Goal: Information Seeking & Learning: Learn about a topic

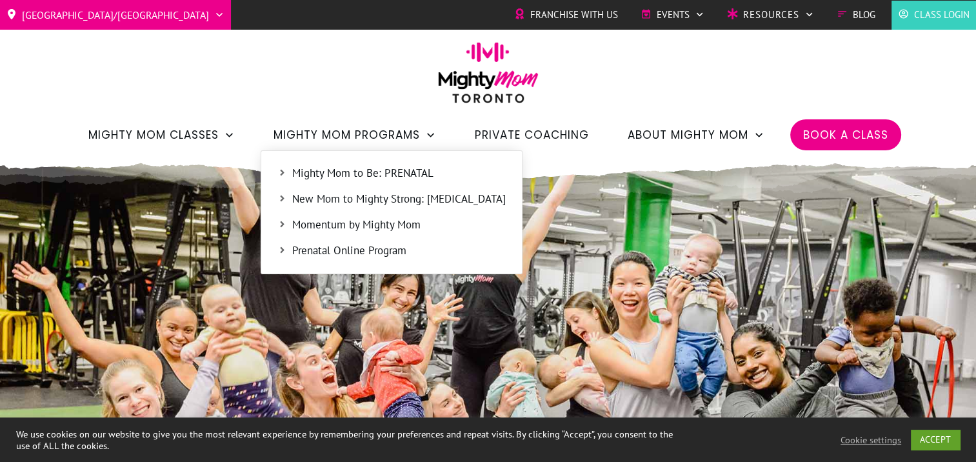
click at [331, 255] on span "Prenatal Online Program" at bounding box center [399, 251] width 214 height 17
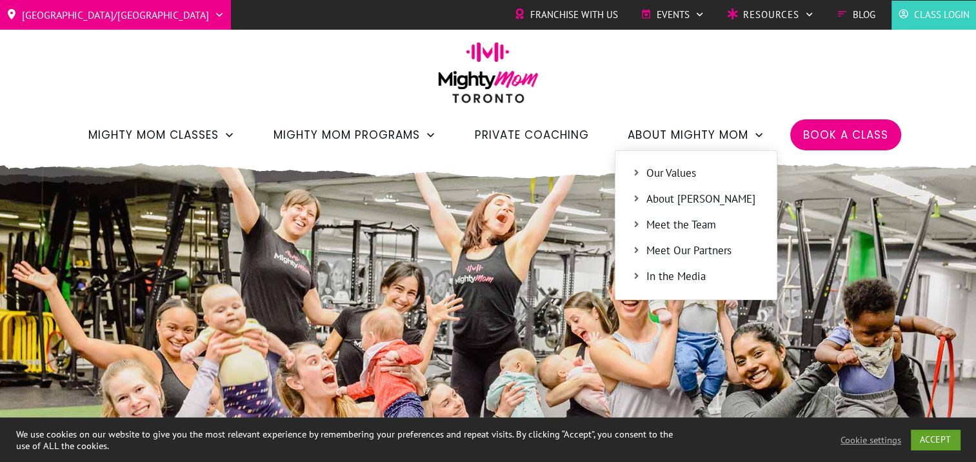
click at [693, 193] on span "About Jessica" at bounding box center [703, 199] width 114 height 17
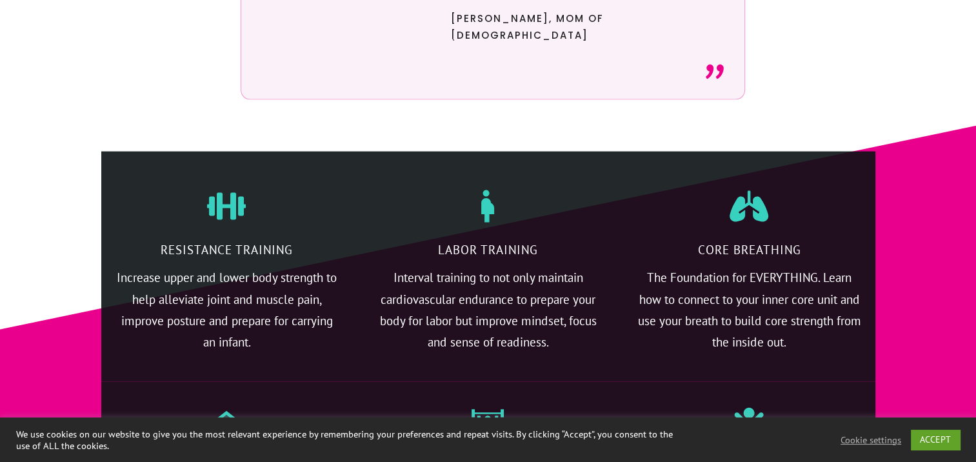
scroll to position [2795, 0]
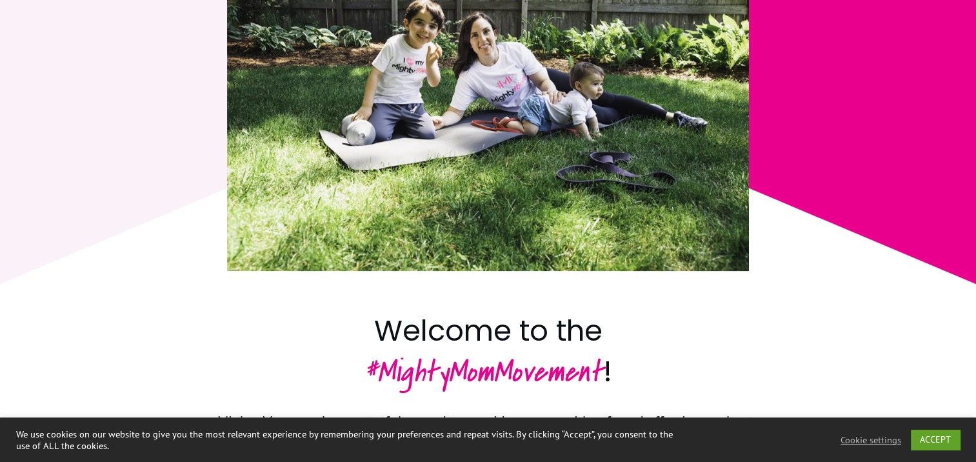
scroll to position [968, 0]
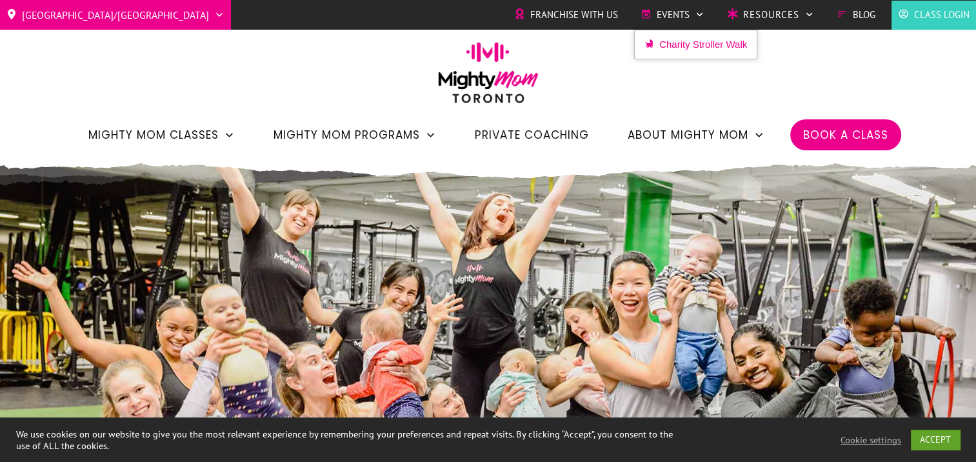
click at [674, 15] on span "Events" at bounding box center [673, 14] width 33 height 19
click at [675, 46] on span "Charity Stroller Walk" at bounding box center [703, 44] width 88 height 19
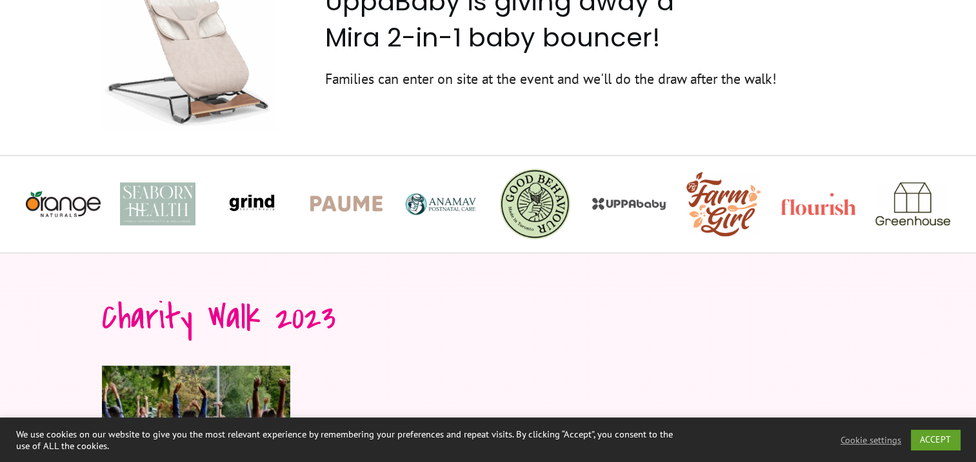
scroll to position [2473, 0]
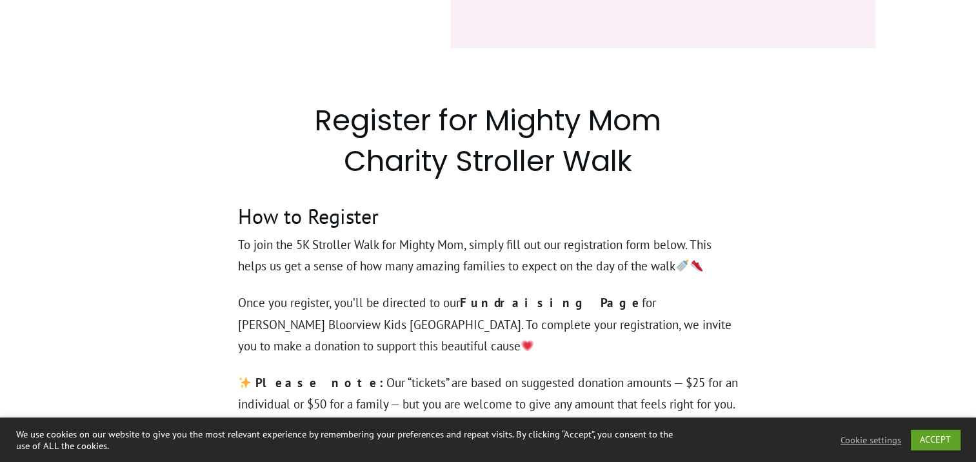
scroll to position [0, 0]
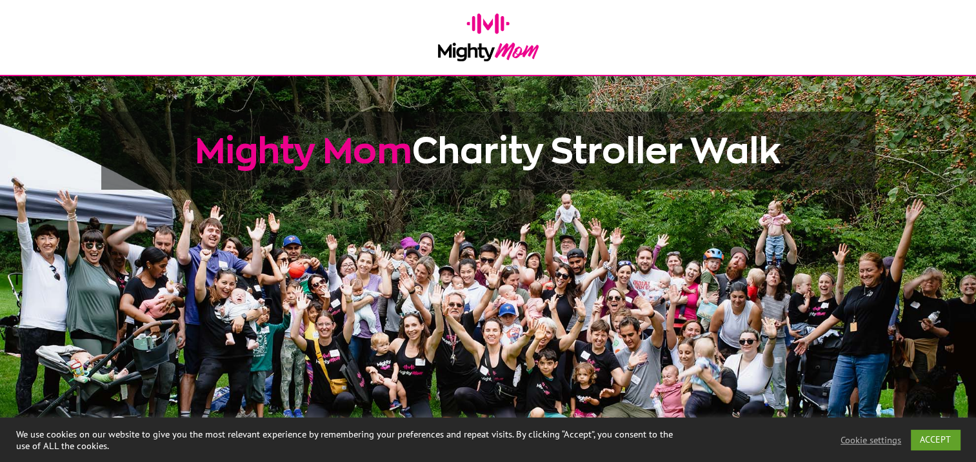
click at [467, 43] on img at bounding box center [488, 38] width 101 height 48
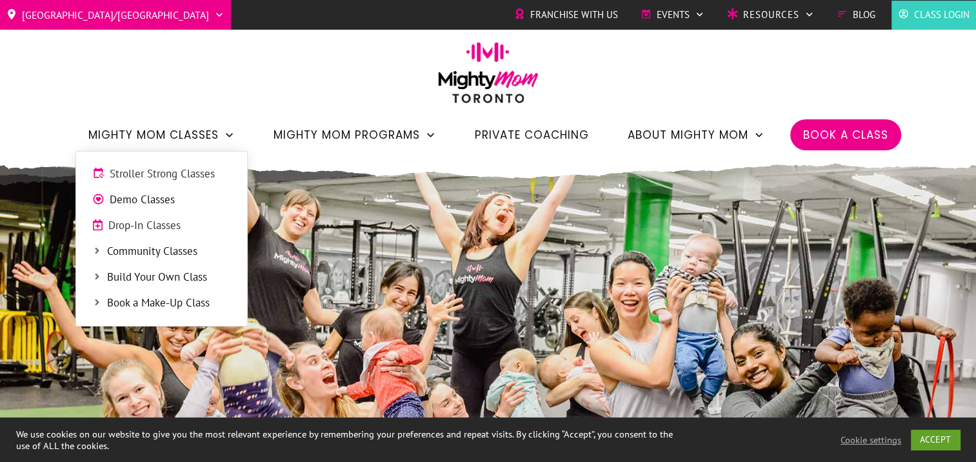
click at [161, 250] on span "Community Classes" at bounding box center [169, 251] width 124 height 17
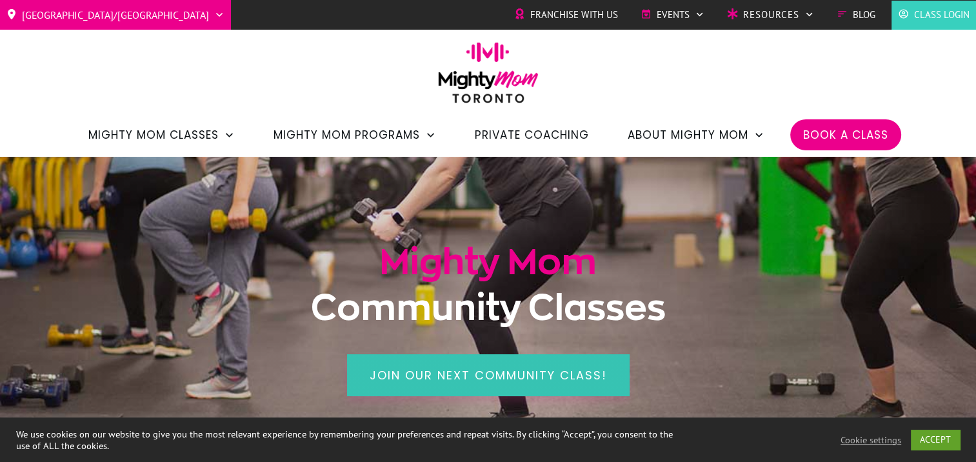
click at [459, 369] on span "Join our next community class!" at bounding box center [488, 375] width 237 height 16
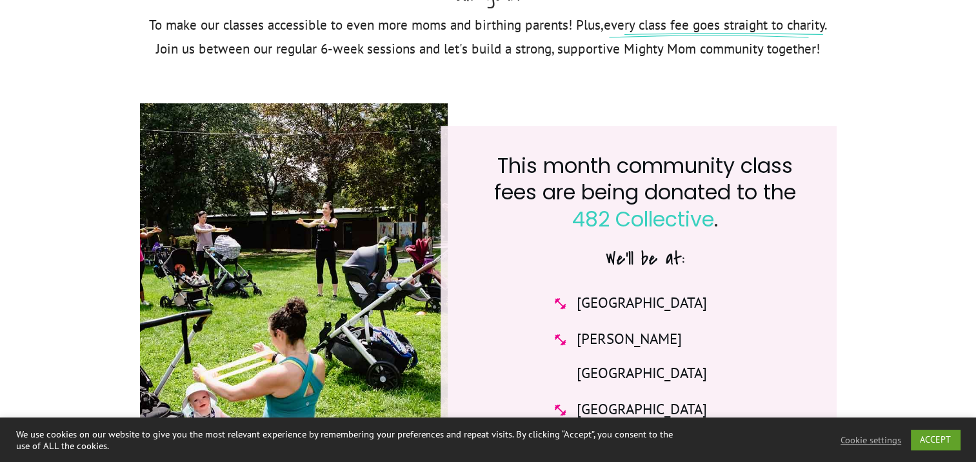
scroll to position [645, 0]
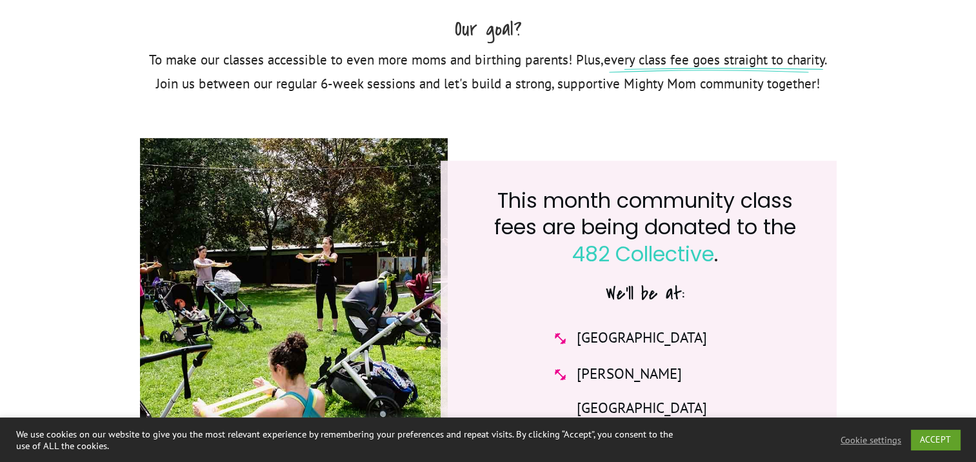
click at [637, 355] on span "[GEOGRAPHIC_DATA]" at bounding box center [642, 338] width 130 height 34
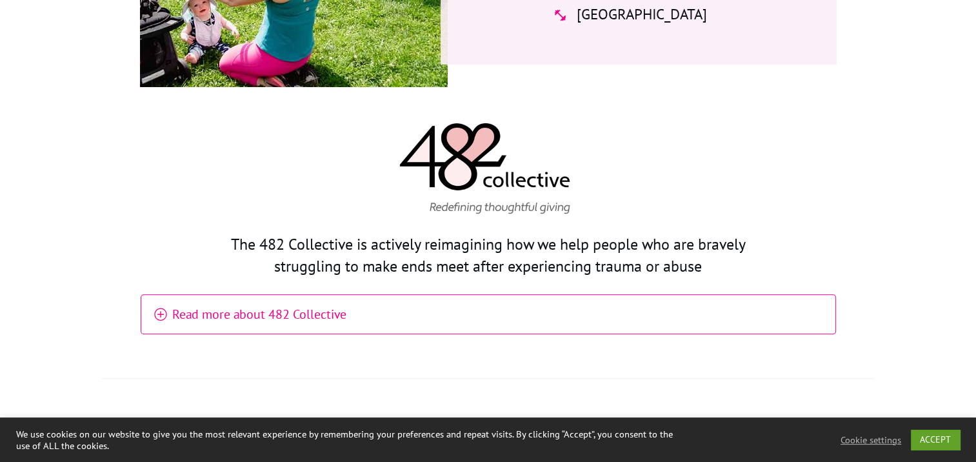
scroll to position [1183, 0]
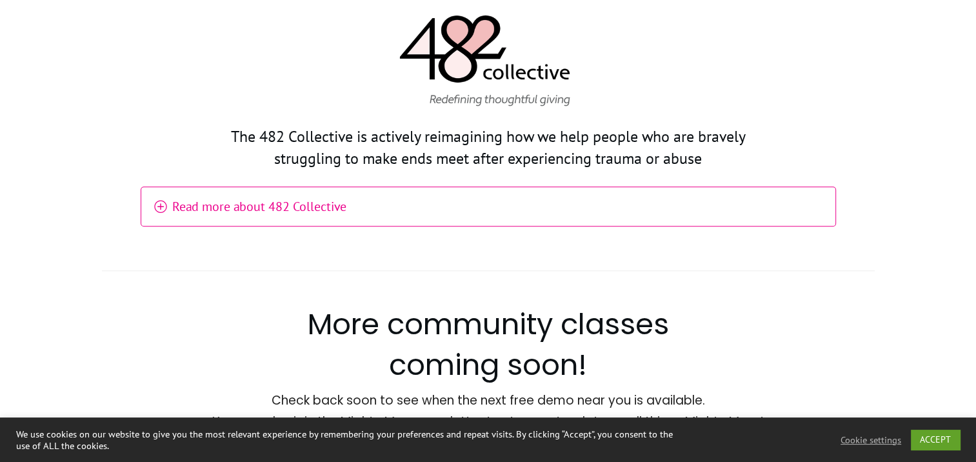
click at [335, 201] on h4 "Read more about 482 Collective" at bounding box center [499, 207] width 654 height 26
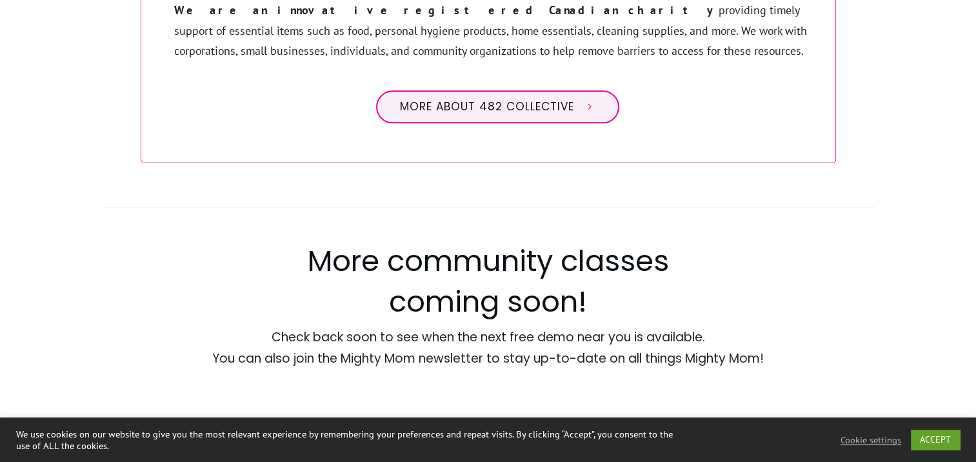
scroll to position [1720, 0]
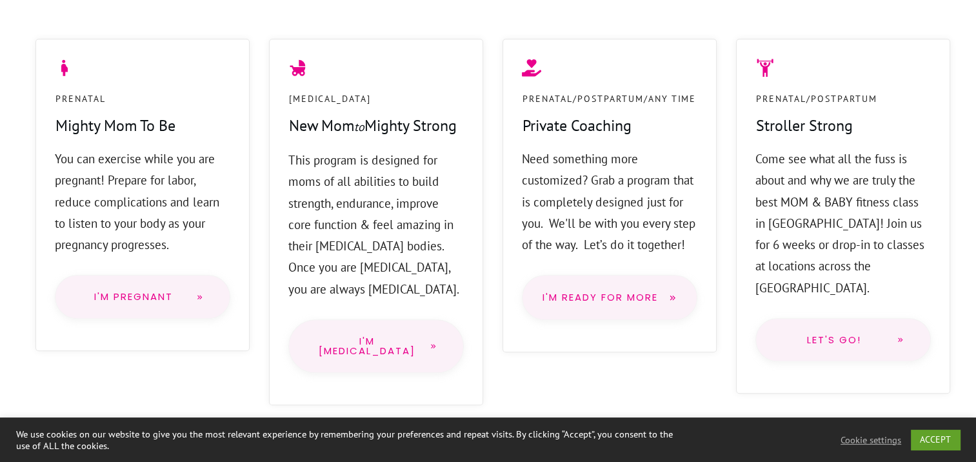
scroll to position [645, 0]
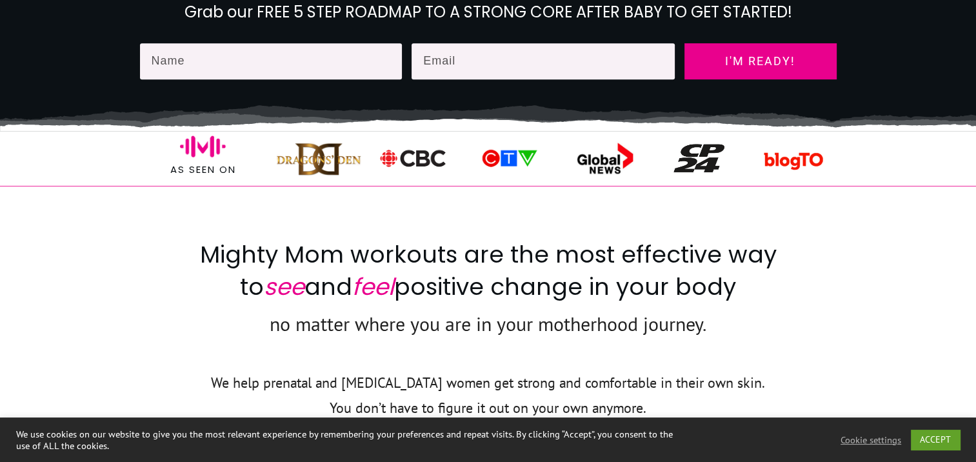
drag, startPoint x: 828, startPoint y: 330, endPoint x: 810, endPoint y: 173, distance: 157.8
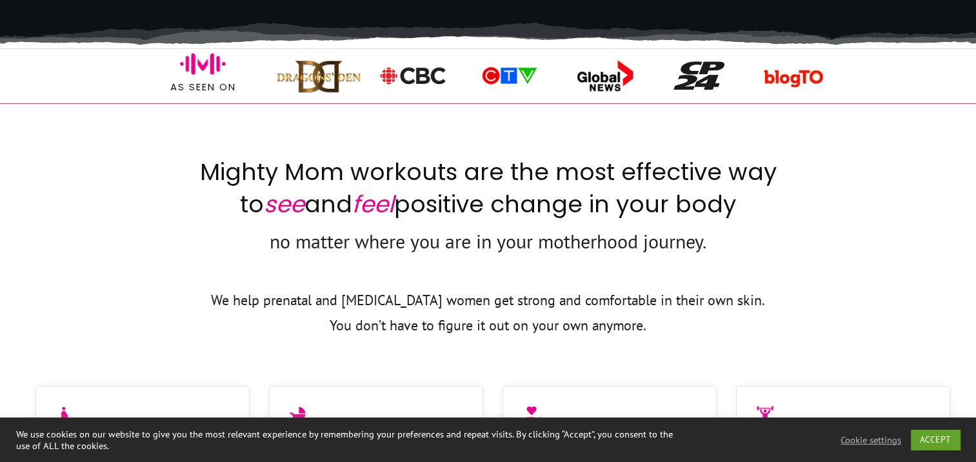
scroll to position [752, 0]
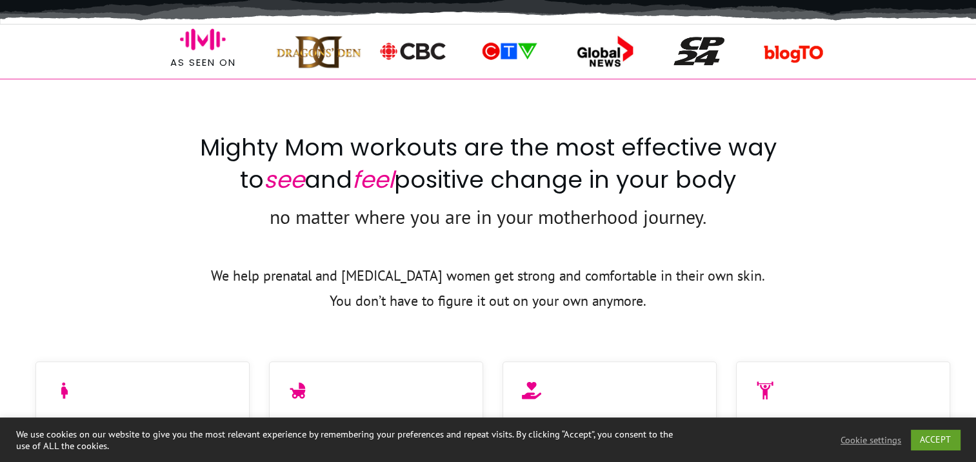
click at [509, 49] on img at bounding box center [508, 50] width 72 height 23
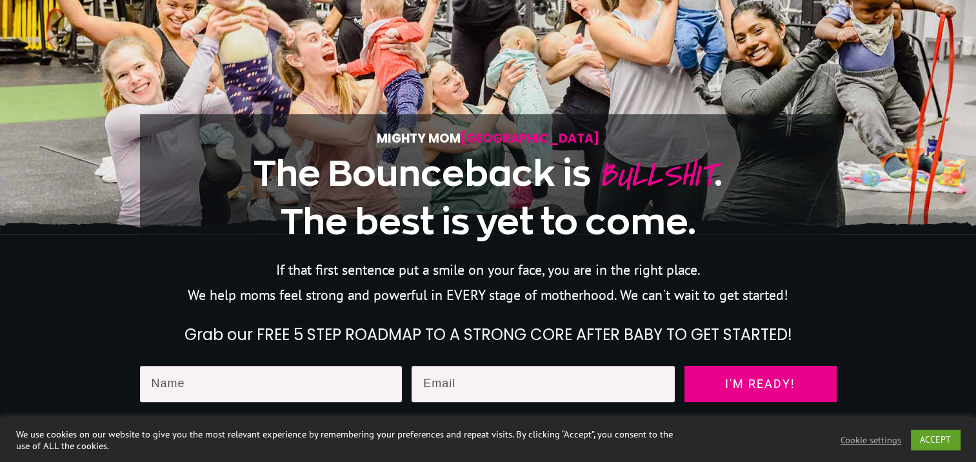
scroll to position [0, 0]
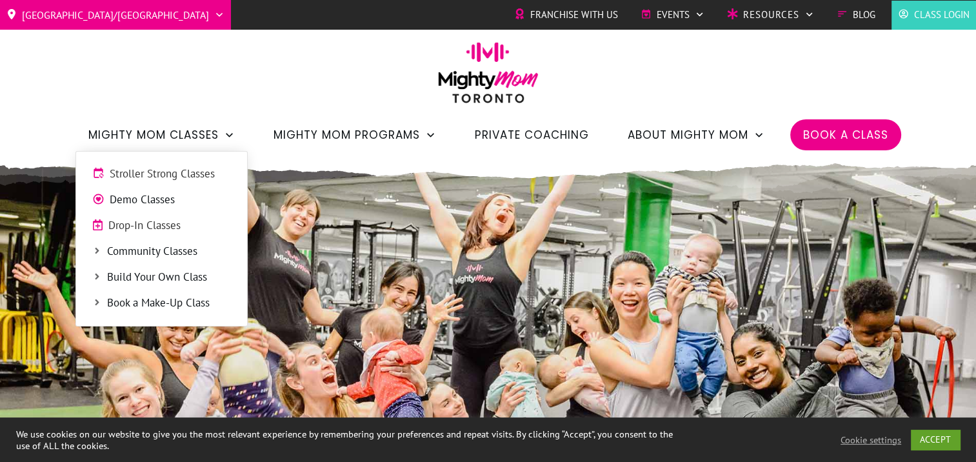
click at [178, 245] on span "Community Classes" at bounding box center [169, 251] width 124 height 17
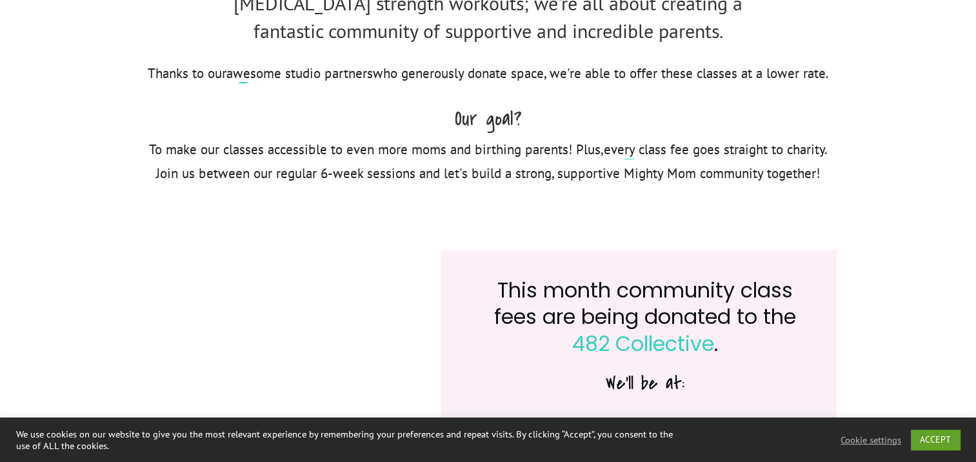
scroll to position [430, 0]
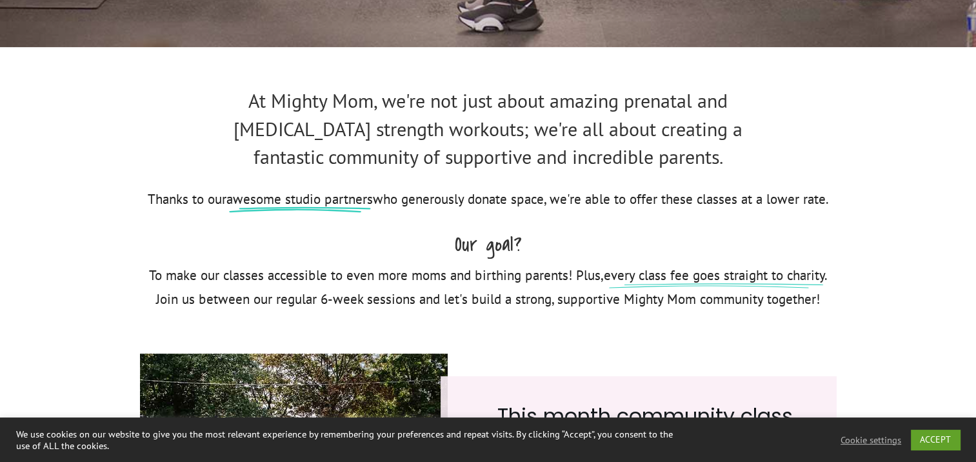
click at [57, 125] on div at bounding box center [488, 194] width 976 height 294
